Goal: Complete application form

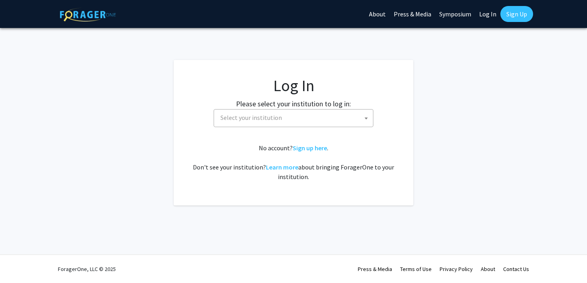
click at [313, 121] on span "Select your institution" at bounding box center [295, 117] width 156 height 16
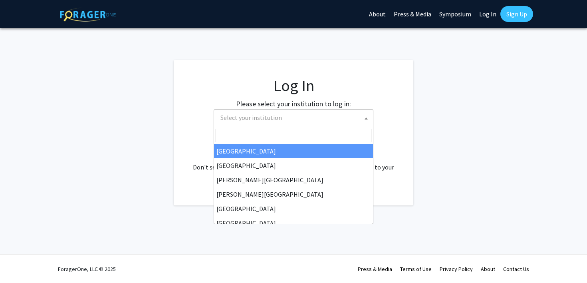
select select "34"
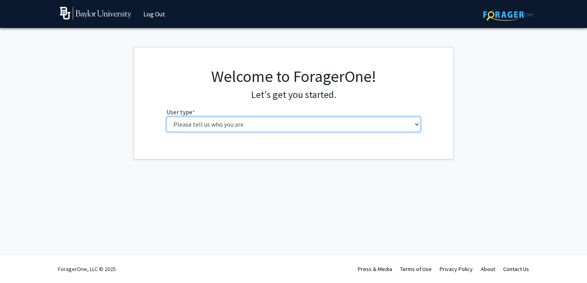
click at [239, 129] on select "Please tell us who you are Undergraduate Student Master's Student Doctoral Cand…" at bounding box center [293, 124] width 254 height 15
select select "1: undergrad"
click at [166, 117] on select "Please tell us who you are Undergraduate Student Master's Student Doctoral Cand…" at bounding box center [293, 124] width 254 height 15
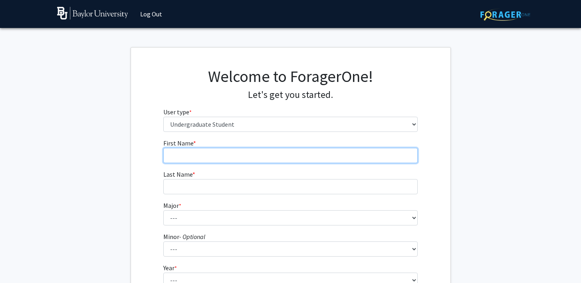
click at [233, 148] on input "First Name * required" at bounding box center [290, 155] width 254 height 15
type input "[PERSON_NAME]"
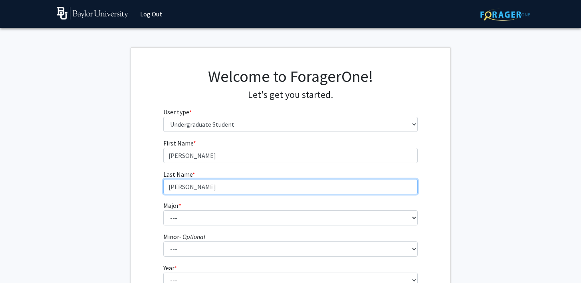
type input "[PERSON_NAME]"
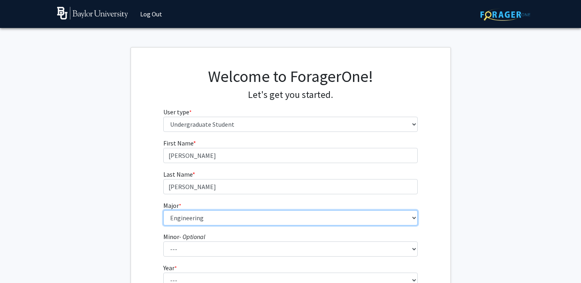
select select "50: 2715"
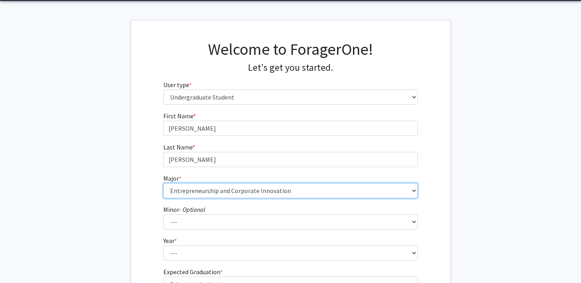
scroll to position [35, 0]
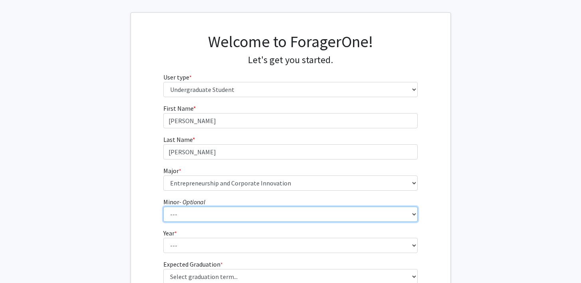
click at [189, 213] on select "--- Advertising American Sign Language American Studies Anthropology Apparel Me…" at bounding box center [290, 213] width 254 height 15
select select "16: 2079"
click at [163, 206] on select "--- Advertising American Sign Language American Studies Anthropology Apparel Me…" at bounding box center [290, 213] width 254 height 15
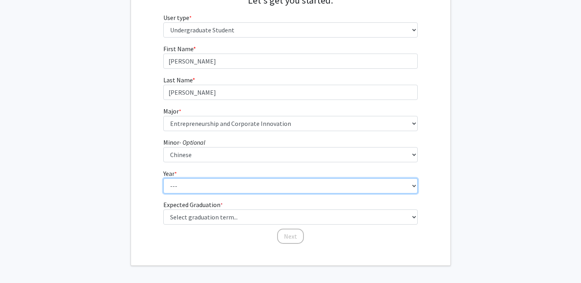
click at [200, 187] on select "--- First-year Sophomore Junior Senior Postbaccalaureate Certificate" at bounding box center [290, 185] width 254 height 15
select select "4: senior"
click at [163, 178] on select "--- First-year Sophomore Junior Senior Postbaccalaureate Certificate" at bounding box center [290, 185] width 254 height 15
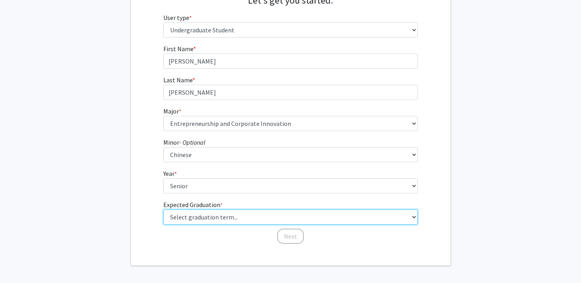
click at [195, 218] on select "Select graduation term... Spring 2025 Summer 2025 Fall 2025 Winter 2025 Spring …" at bounding box center [290, 216] width 254 height 15
select select "5: spring_2026"
click at [163, 209] on select "Select graduation term... Spring 2025 Summer 2025 Fall 2025 Winter 2025 Spring …" at bounding box center [290, 216] width 254 height 15
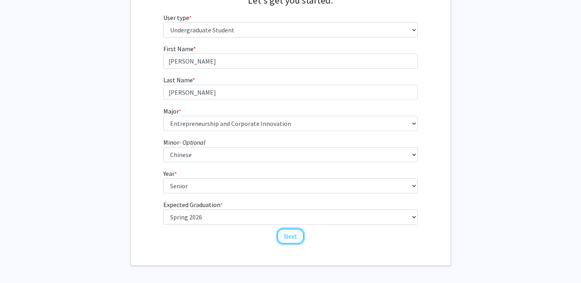
click at [293, 234] on button "Next" at bounding box center [290, 235] width 27 height 15
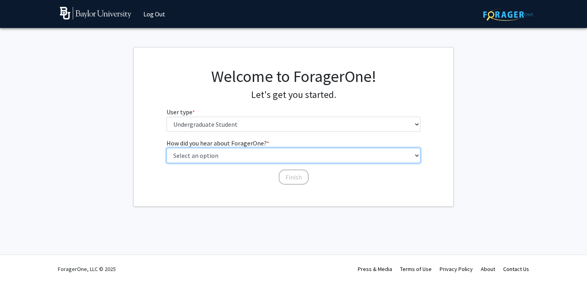
click at [229, 153] on select "Select an option Peer/student recommendation Faculty/staff recommendation Unive…" at bounding box center [293, 155] width 254 height 15
select select "2: faculty_recommendation"
click at [166, 148] on select "Select an option Peer/student recommendation Faculty/staff recommendation Unive…" at bounding box center [293, 155] width 254 height 15
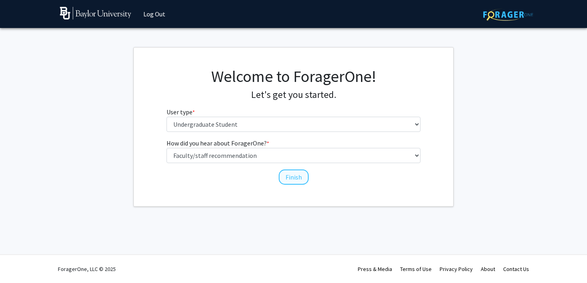
click at [293, 184] on div "How did you hear about ForagerOne? * required Select an option Peer/student rec…" at bounding box center [293, 161] width 266 height 47
click at [292, 178] on button "Finish" at bounding box center [294, 176] width 30 height 15
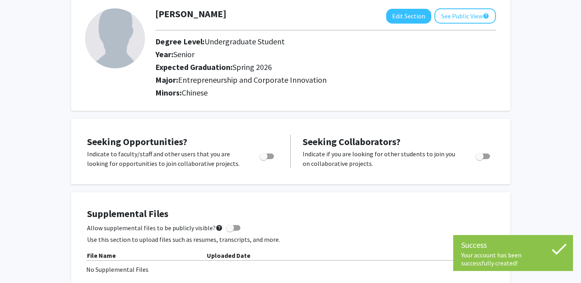
scroll to position [46, 0]
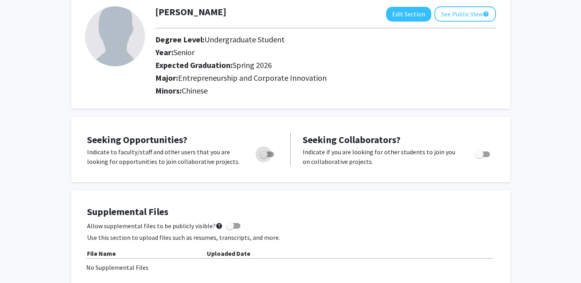
click at [265, 156] on span "Toggle" at bounding box center [263, 154] width 8 height 8
click at [263, 157] on input "Are you actively seeking opportunities?" at bounding box center [263, 157] width 0 height 0
checkbox input "true"
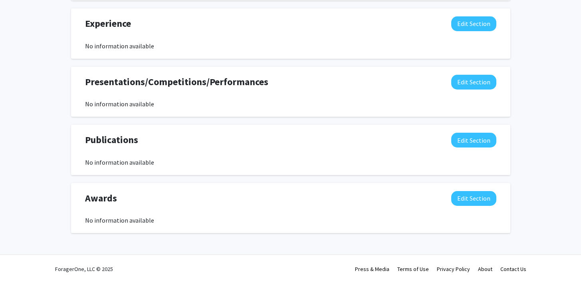
scroll to position [0, 0]
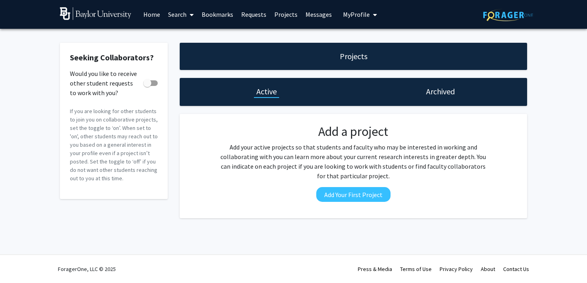
click at [180, 16] on link "Search" at bounding box center [181, 14] width 34 height 28
click at [180, 40] on span "Faculty/Staff" at bounding box center [193, 37] width 59 height 16
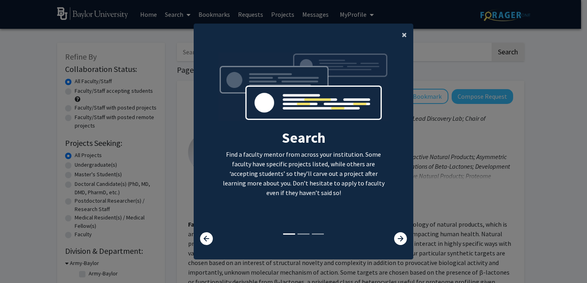
click at [402, 37] on span "×" at bounding box center [404, 34] width 5 height 12
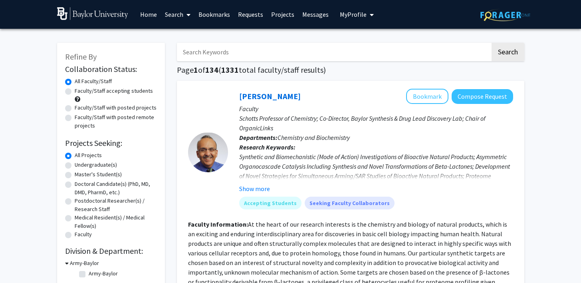
scroll to position [3, 0]
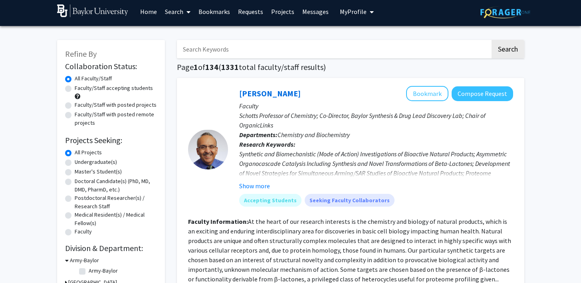
click at [88, 161] on label "Undergraduate(s)" at bounding box center [96, 162] width 42 height 8
click at [80, 161] on input "Undergraduate(s)" at bounding box center [77, 160] width 5 height 5
radio input "true"
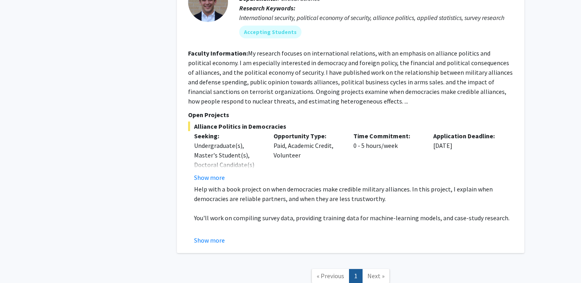
scroll to position [1992, 0]
